Goal: Task Accomplishment & Management: Manage account settings

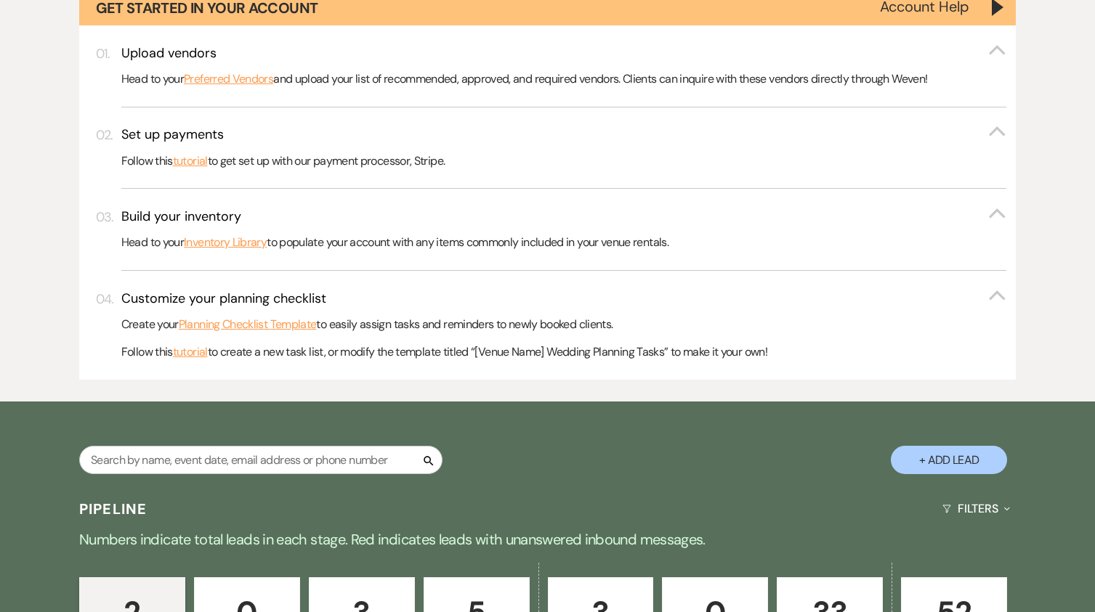
scroll to position [581, 0]
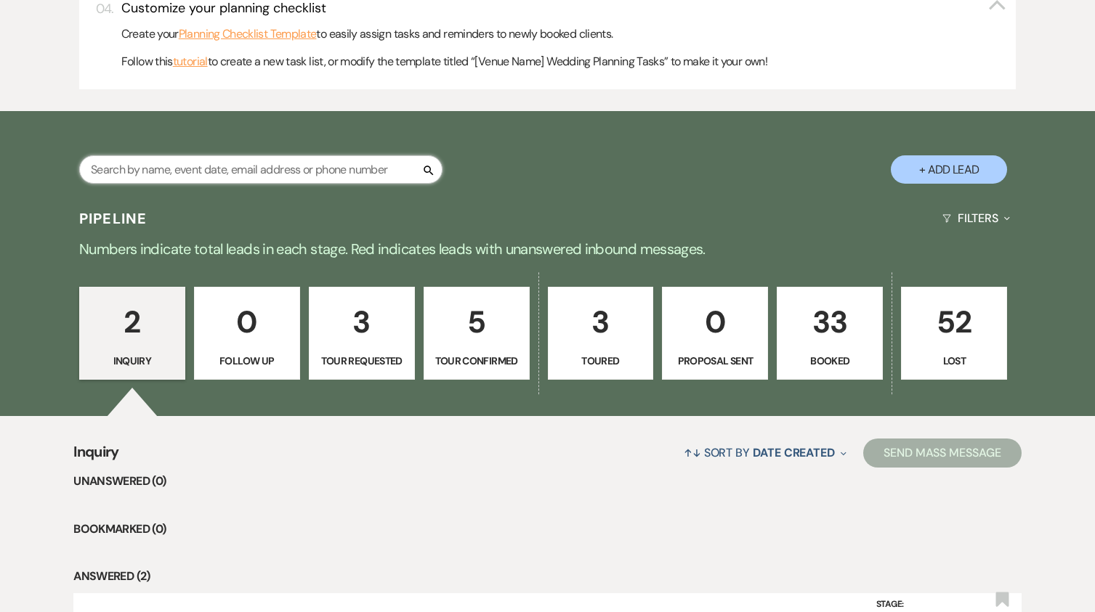
click at [325, 171] on input "text" at bounding box center [260, 169] width 363 height 28
type input "0687"
select select "2"
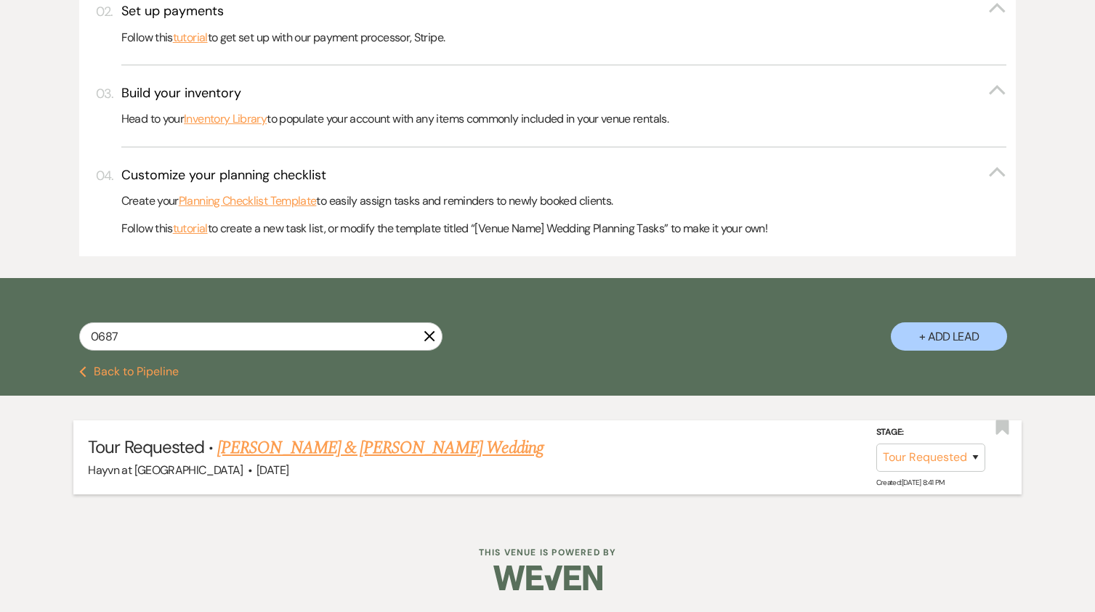
click at [355, 448] on link "[PERSON_NAME] & [PERSON_NAME] Wedding" at bounding box center [379, 448] width 325 height 26
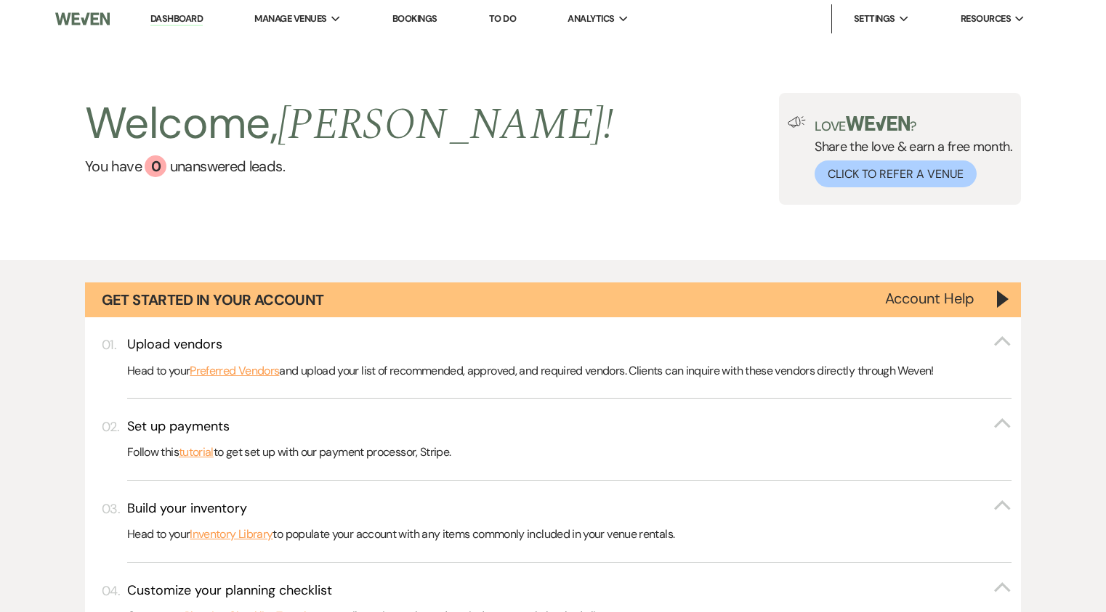
select select "2"
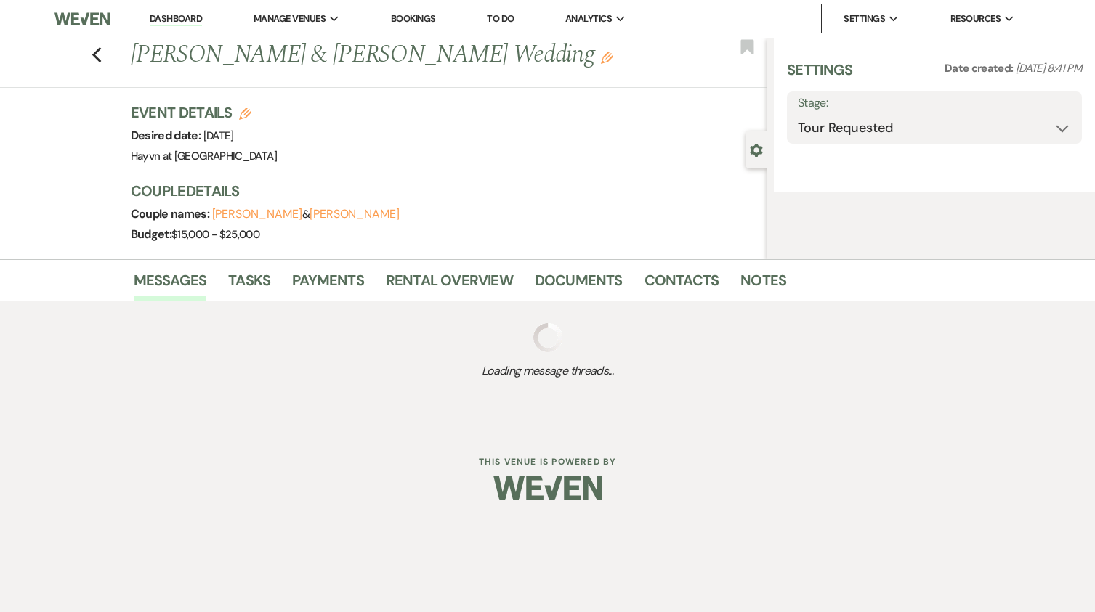
select select "5"
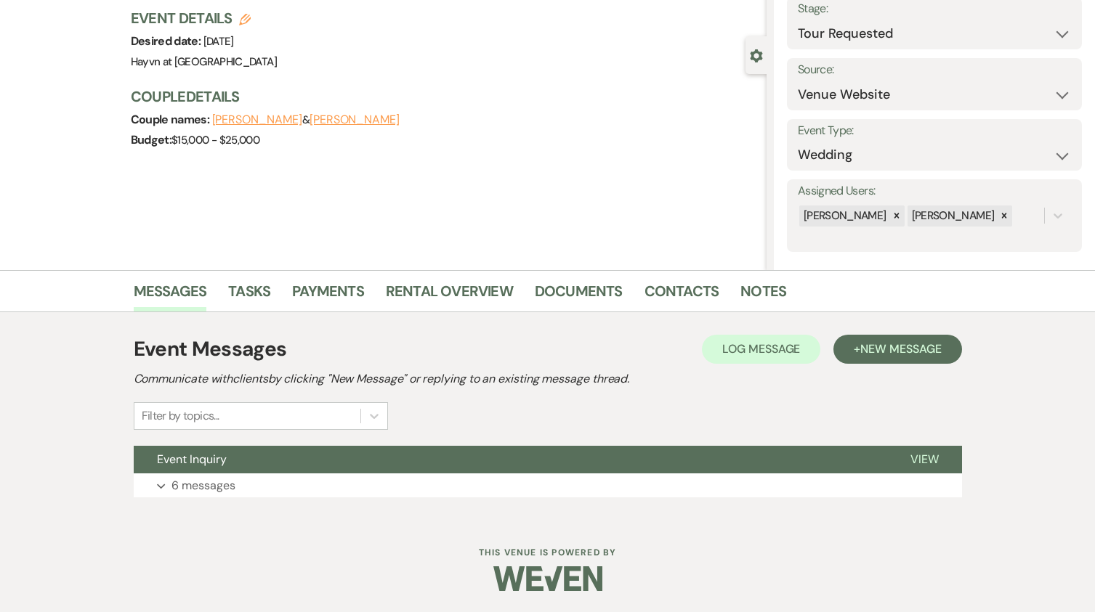
scroll to position [95, 0]
click at [162, 488] on icon "Expand" at bounding box center [161, 486] width 9 height 6
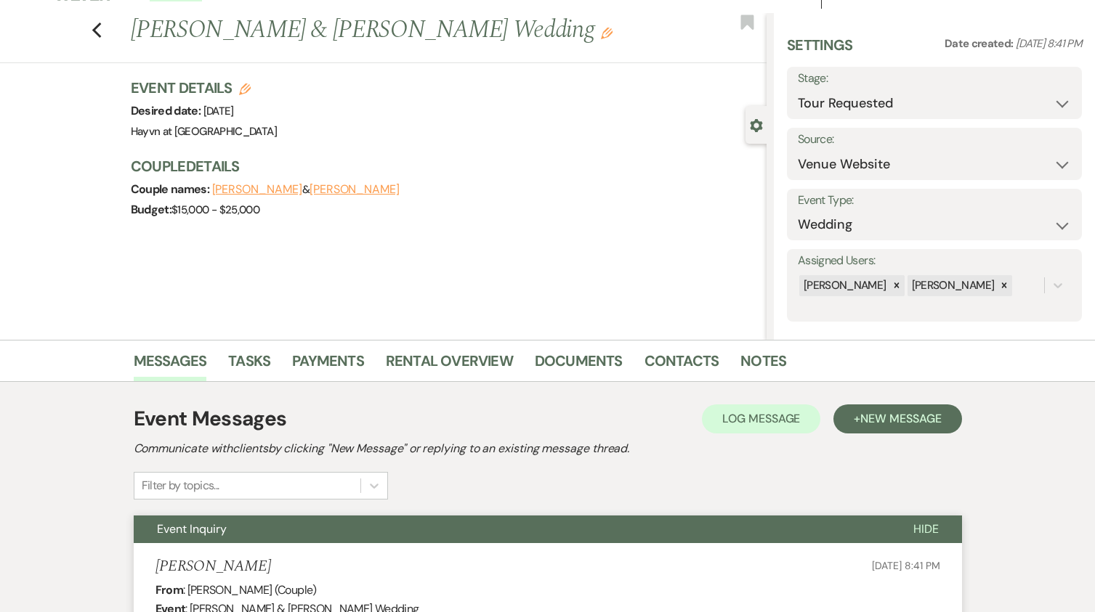
scroll to position [4, 0]
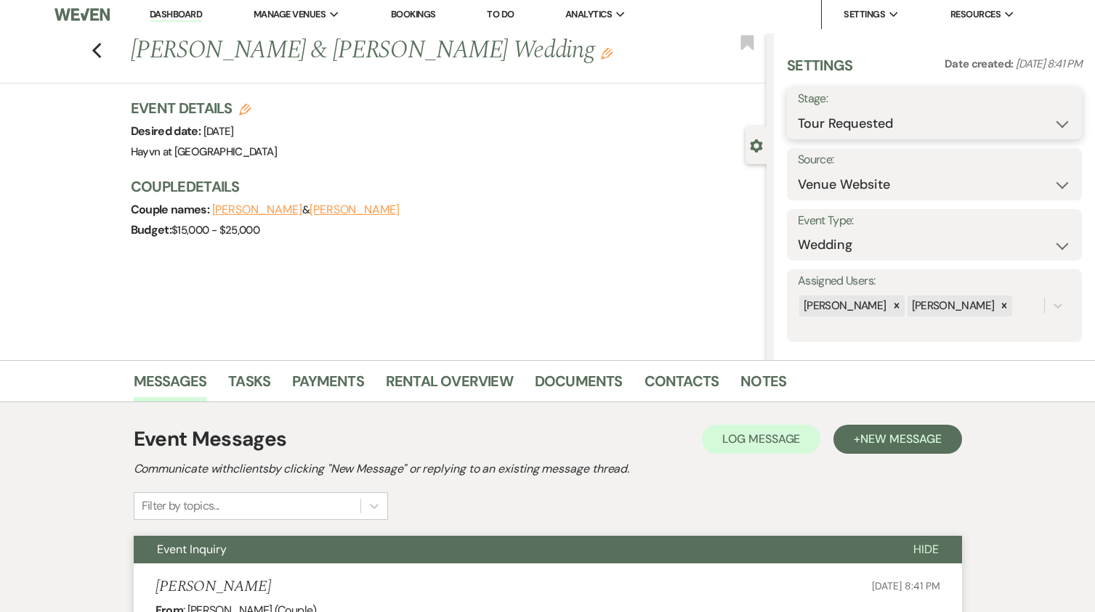
click at [1058, 124] on select "Inquiry Follow Up Tour Requested Tour Confirmed Toured Proposal Sent Booked Lost" at bounding box center [934, 124] width 273 height 28
select select "8"
click at [798, 110] on select "Inquiry Follow Up Tour Requested Tour Confirmed Toured Proposal Sent Booked Lost" at bounding box center [934, 124] width 273 height 28
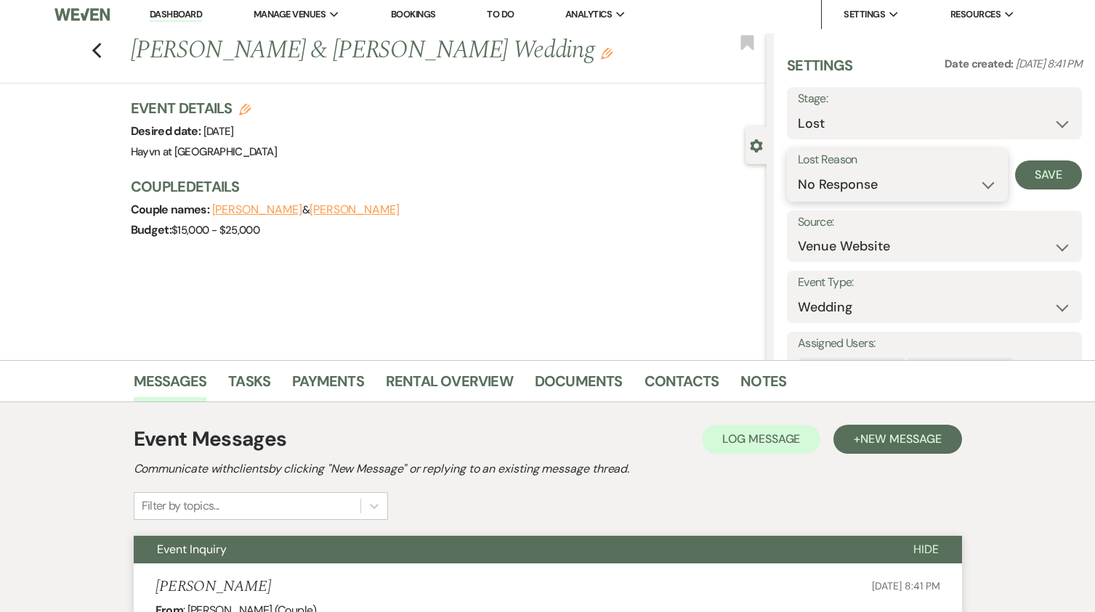
click at [983, 185] on select "Booked Elsewhere Budget Date Unavailable No Response Not a Good Match Capacity …" at bounding box center [897, 185] width 199 height 28
select select "6"
click at [798, 171] on select "Booked Elsewhere Budget Date Unavailable No Response Not a Good Match Capacity …" at bounding box center [897, 185] width 199 height 28
click at [1039, 171] on button "Save" at bounding box center [1048, 175] width 67 height 29
click at [174, 16] on link "Dashboard" at bounding box center [176, 15] width 52 height 14
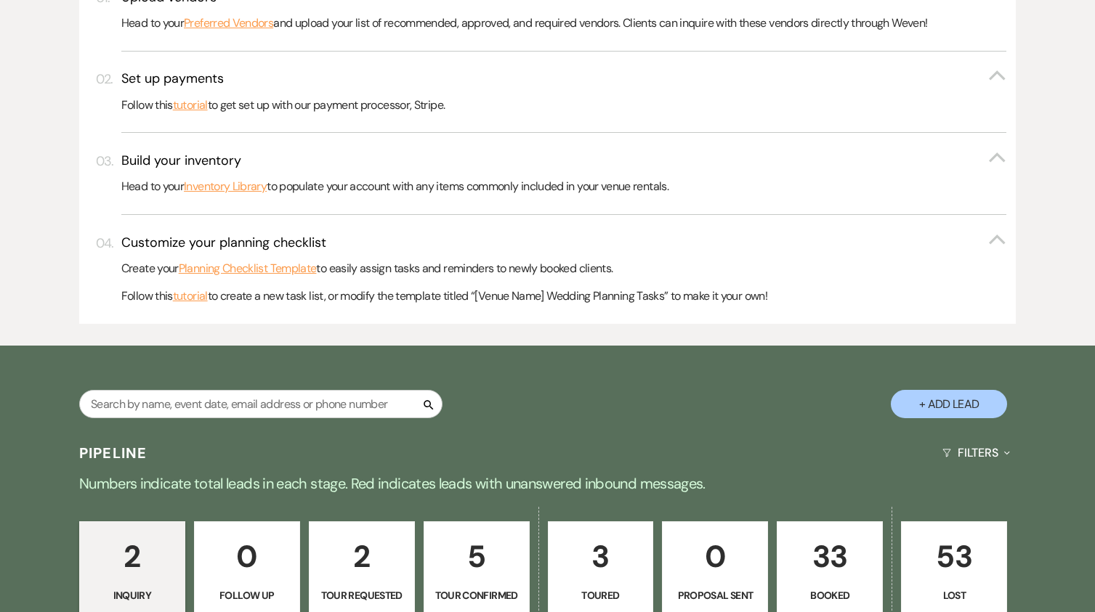
scroll to position [440, 0]
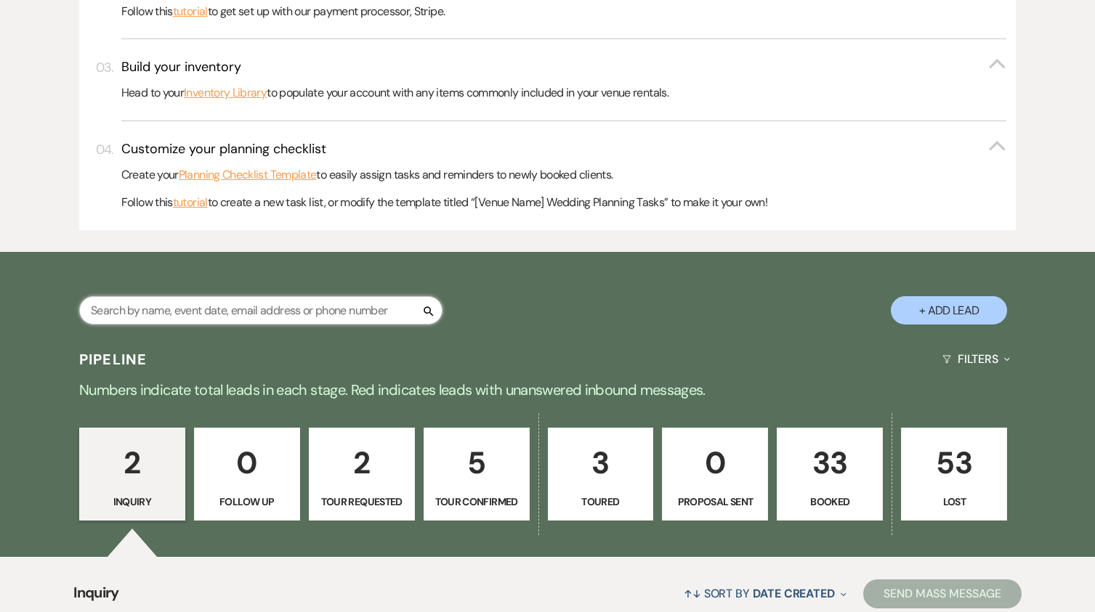
click at [307, 300] on input "text" at bounding box center [260, 310] width 363 height 28
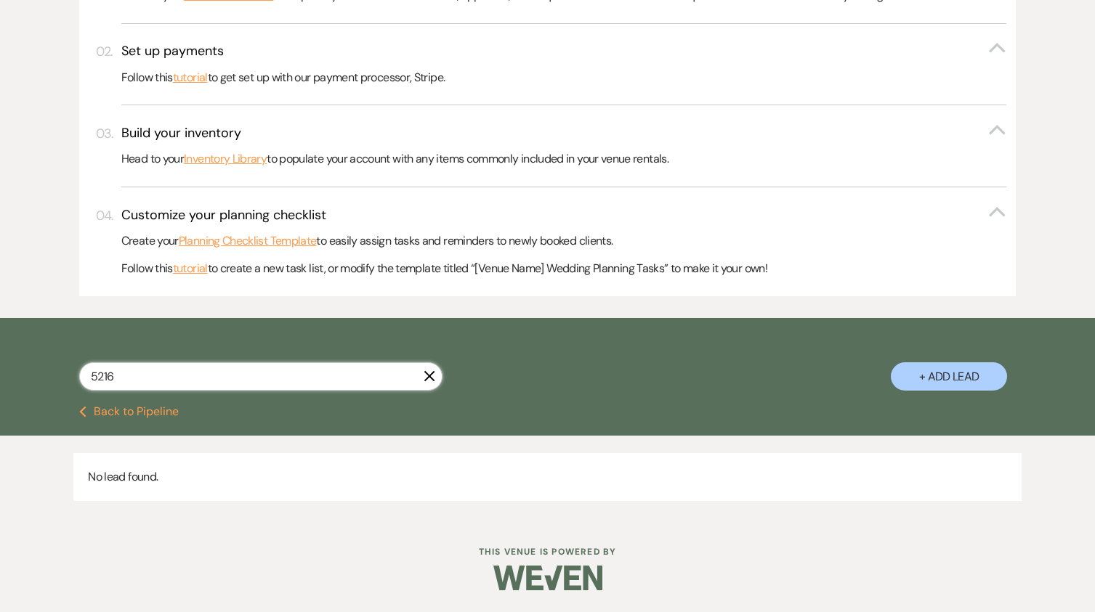
scroll to position [374, 0]
type input "5216"
